Goal: Check status

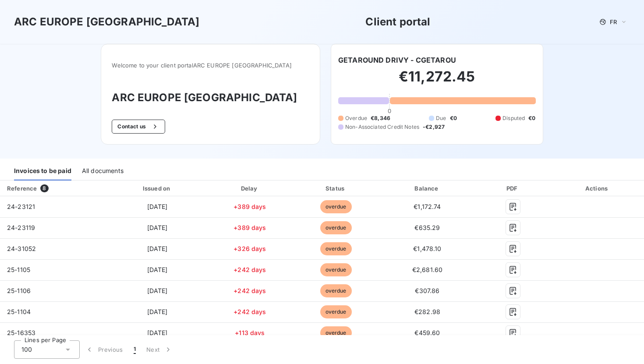
scroll to position [28, 0]
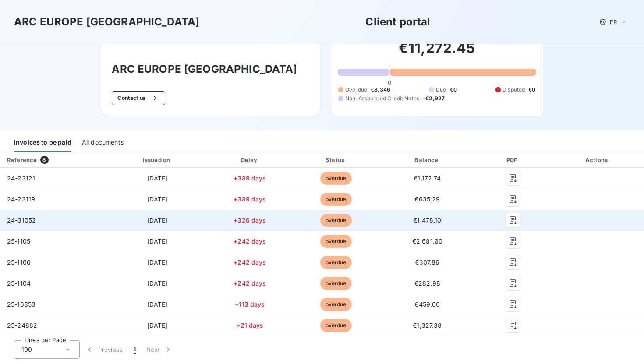
click at [29, 219] on span "24-31052" at bounding box center [21, 219] width 29 height 7
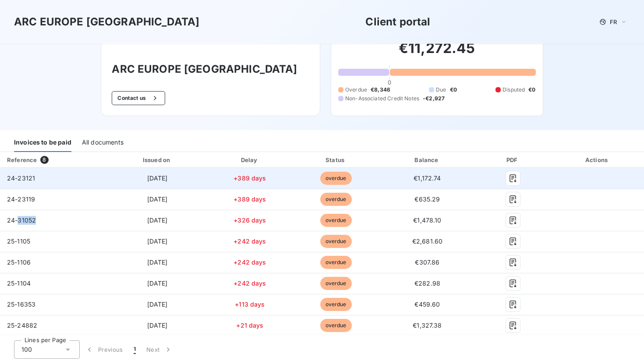
click at [26, 178] on span "24-23121" at bounding box center [21, 177] width 28 height 7
